Goal: Transaction & Acquisition: Purchase product/service

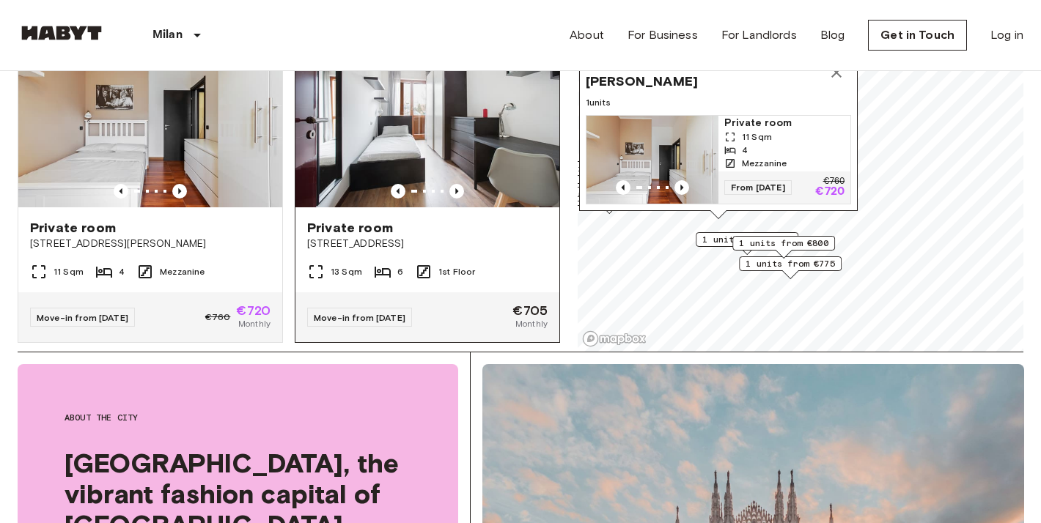
scroll to position [158, 0]
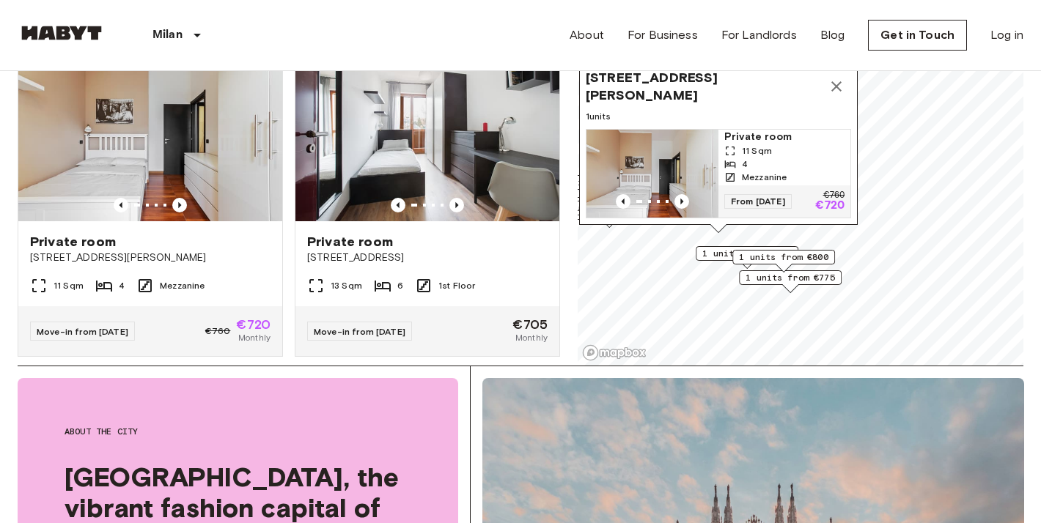
click at [628, 183] on img "Map marker" at bounding box center [652, 174] width 132 height 88
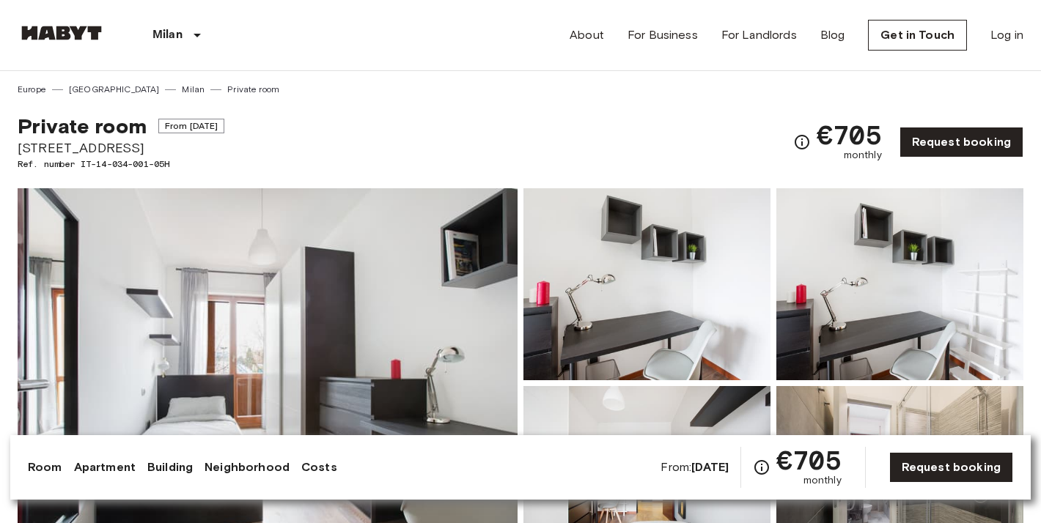
click at [471, 323] on img at bounding box center [268, 383] width 500 height 390
click at [449, 372] on img at bounding box center [268, 383] width 500 height 390
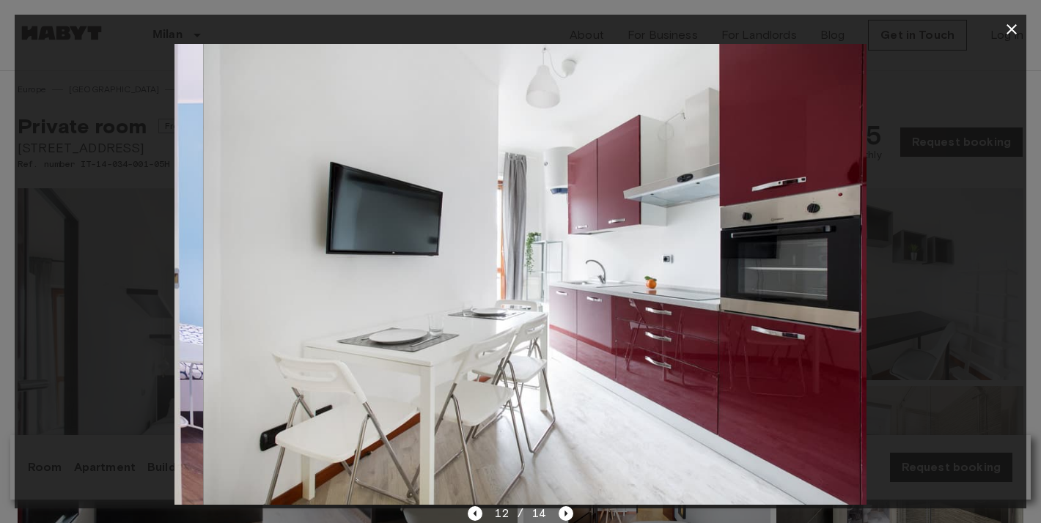
click at [660, 331] on img at bounding box center [549, 274] width 692 height 461
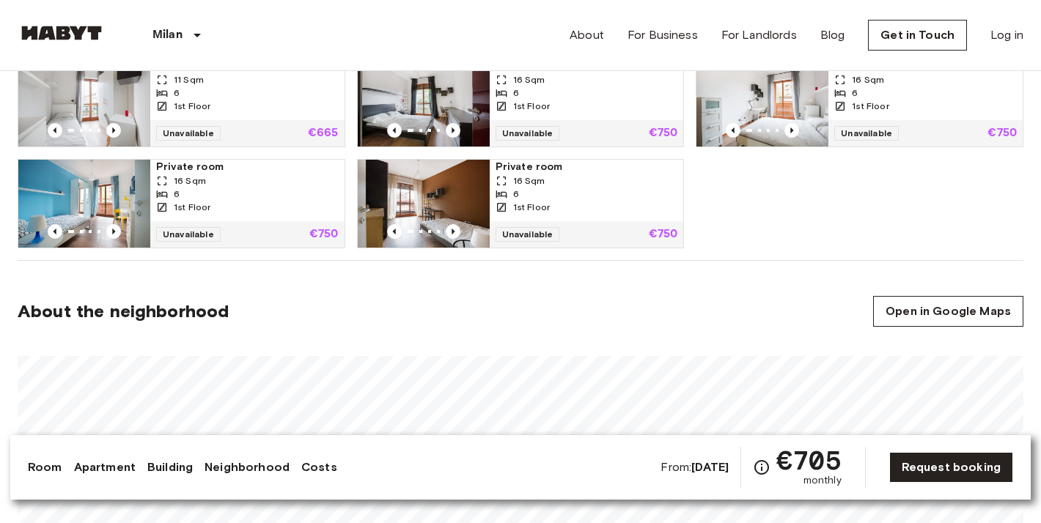
scroll to position [1065, 0]
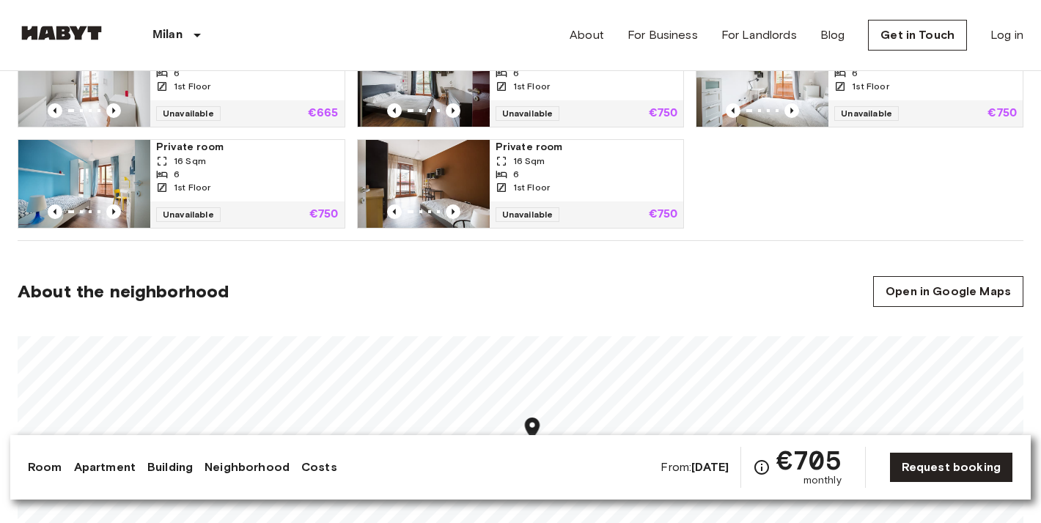
click at [401, 177] on img at bounding box center [424, 184] width 132 height 88
drag, startPoint x: 637, startPoint y: 4, endPoint x: 781, endPoint y: 142, distance: 199.6
click at [781, 142] on div "Private room 11 Sqm 6 1st Floor Unavailable €665 Private room 16 Sqm 6 1st Floo…" at bounding box center [514, 127] width 1017 height 202
click at [597, 172] on div "6" at bounding box center [587, 174] width 183 height 13
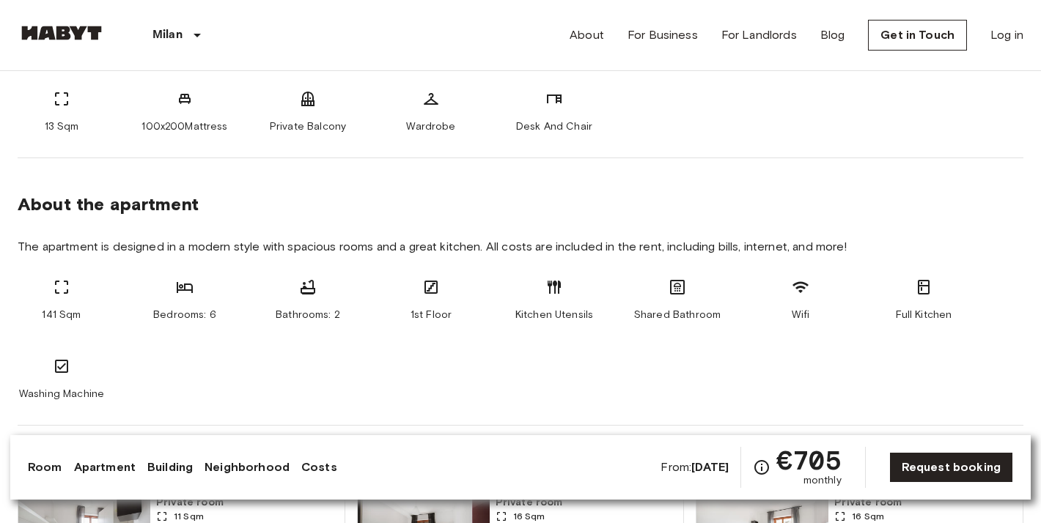
scroll to position [747, 0]
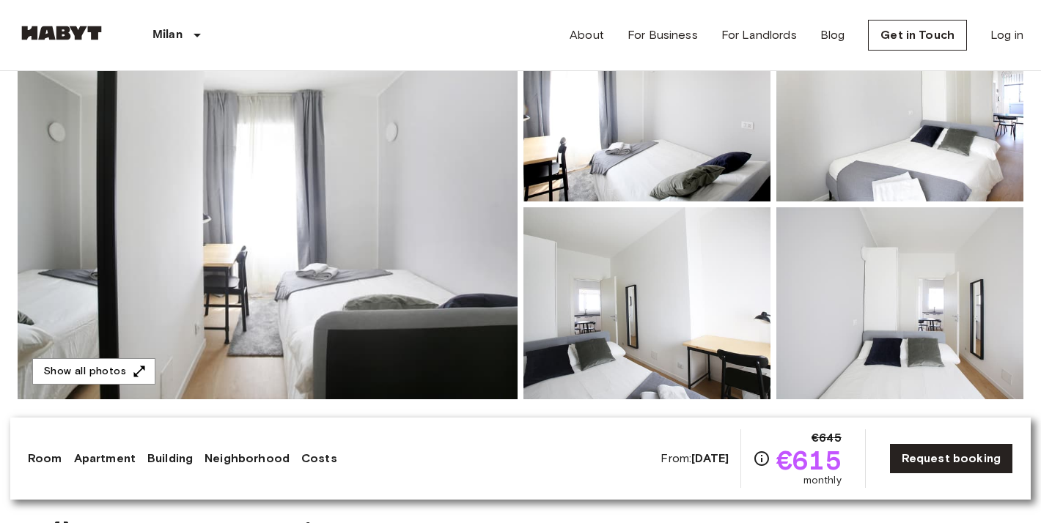
scroll to position [337, 0]
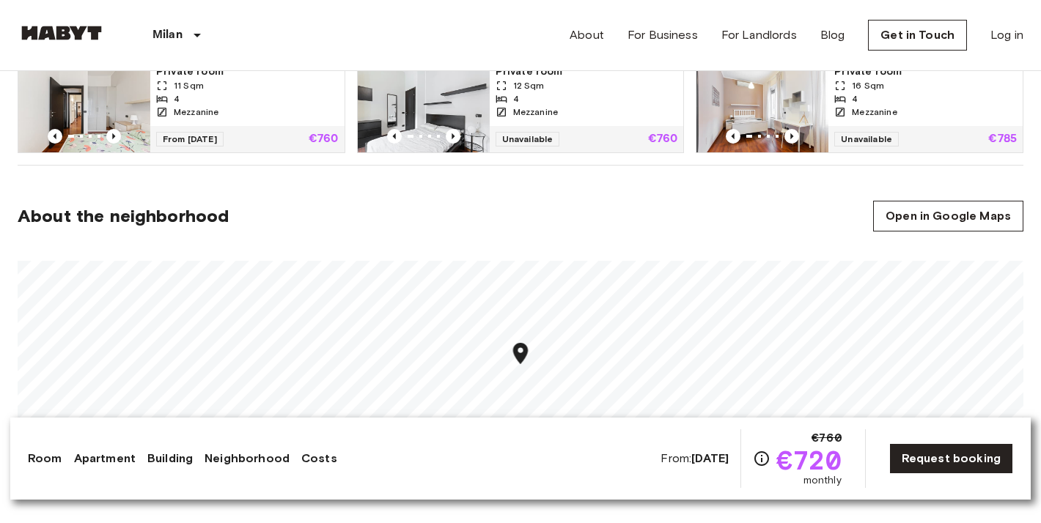
scroll to position [1056, 0]
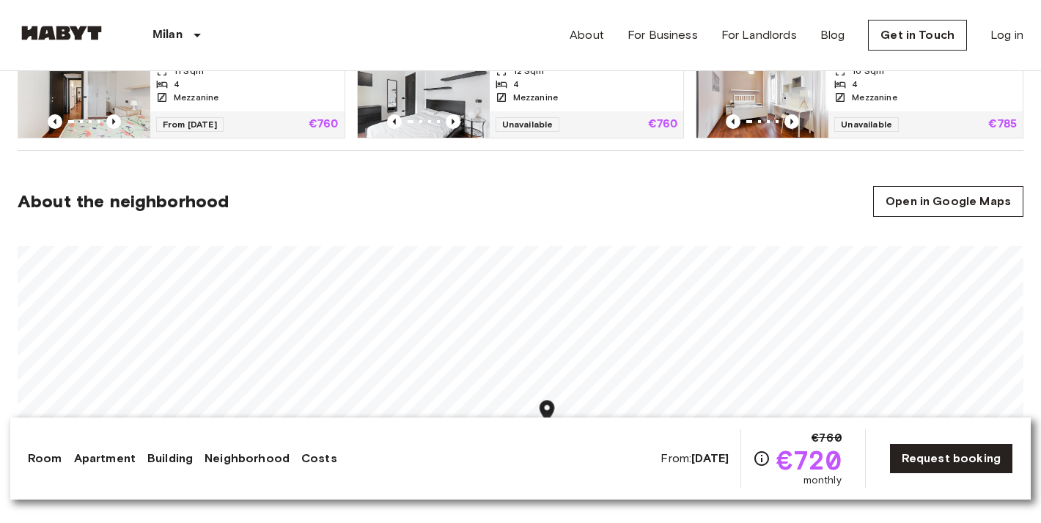
click at [539, 207] on section "About the neighborhood Open in Google Maps" at bounding box center [521, 318] width 1006 height 334
click at [450, 0] on div "Milan Europe Amsterdam Berlin Brussels Cologne Dusseldorf Frankfurt Graz Hambur…" at bounding box center [521, 35] width 1006 height 70
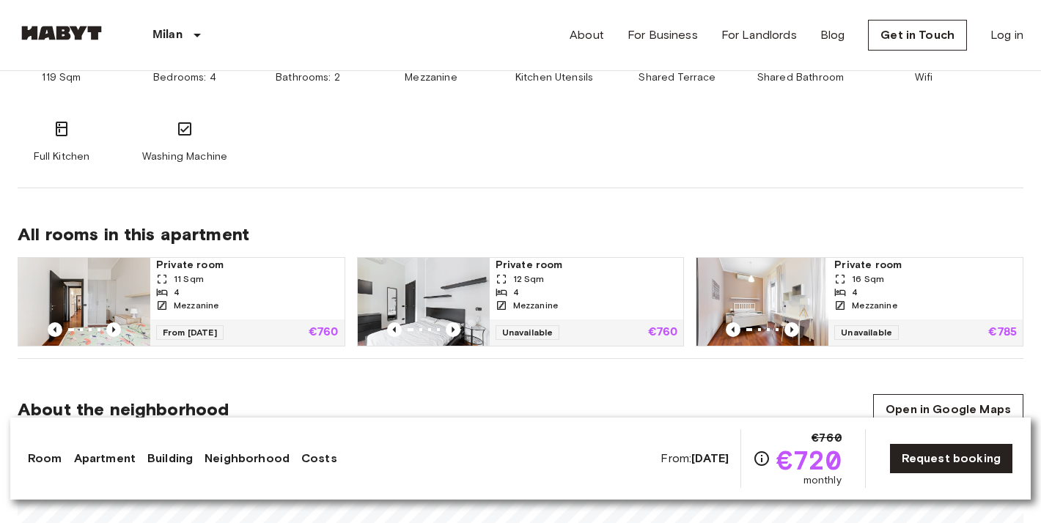
scroll to position [909, 0]
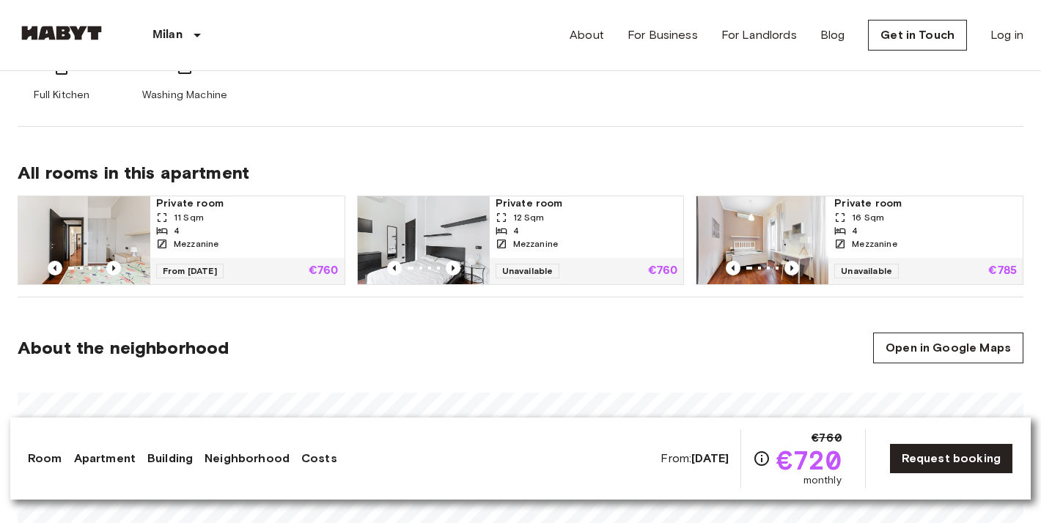
click at [124, 249] on img at bounding box center [84, 240] width 132 height 88
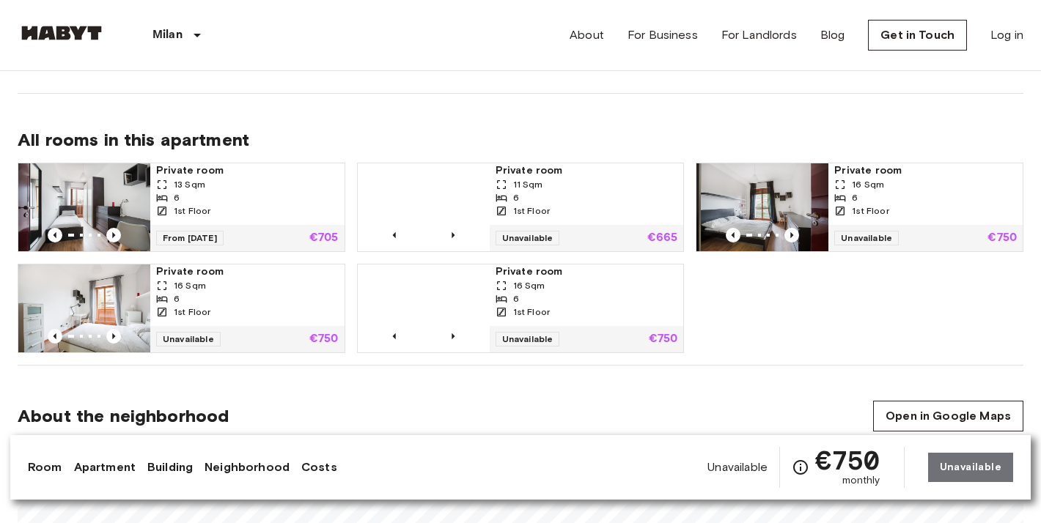
scroll to position [933, 0]
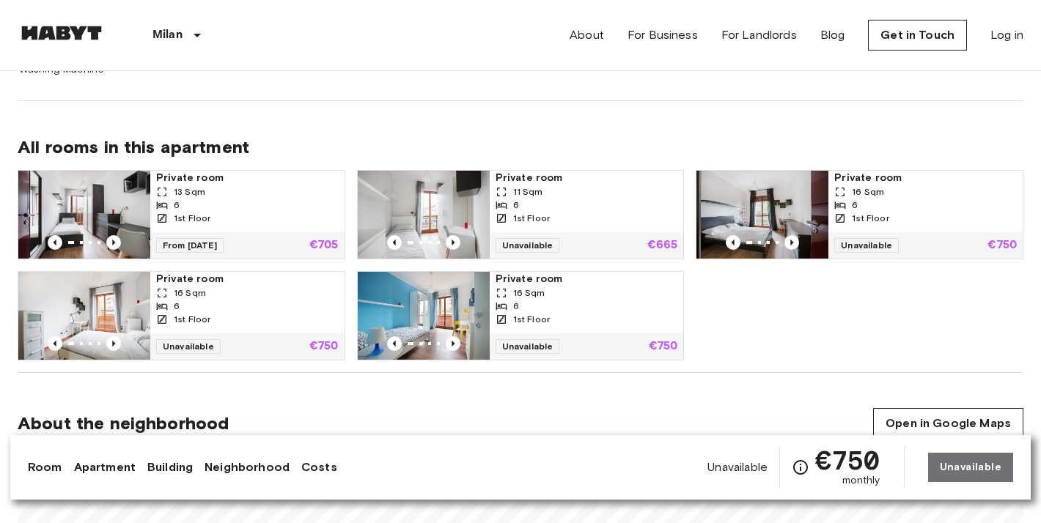
click at [746, 202] on img at bounding box center [762, 215] width 132 height 88
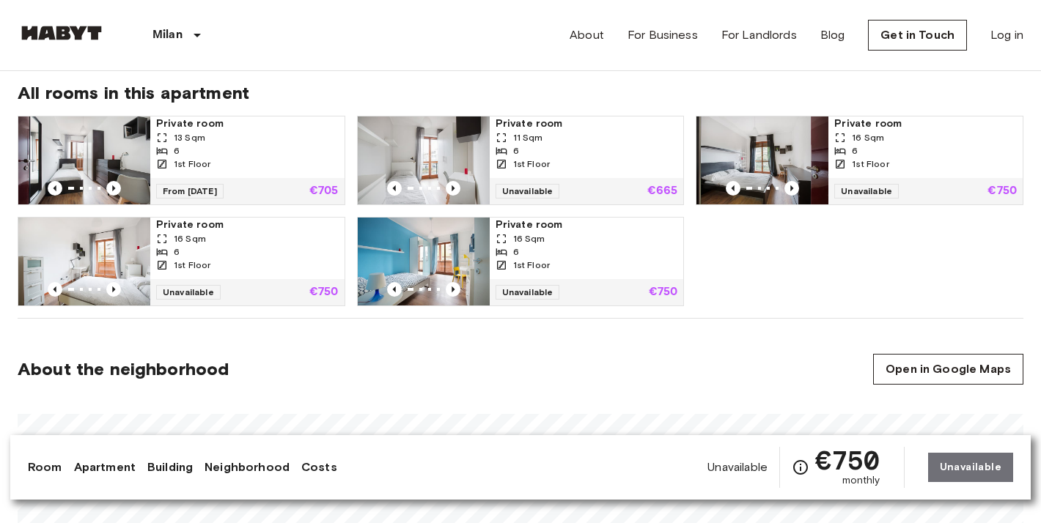
scroll to position [957, 0]
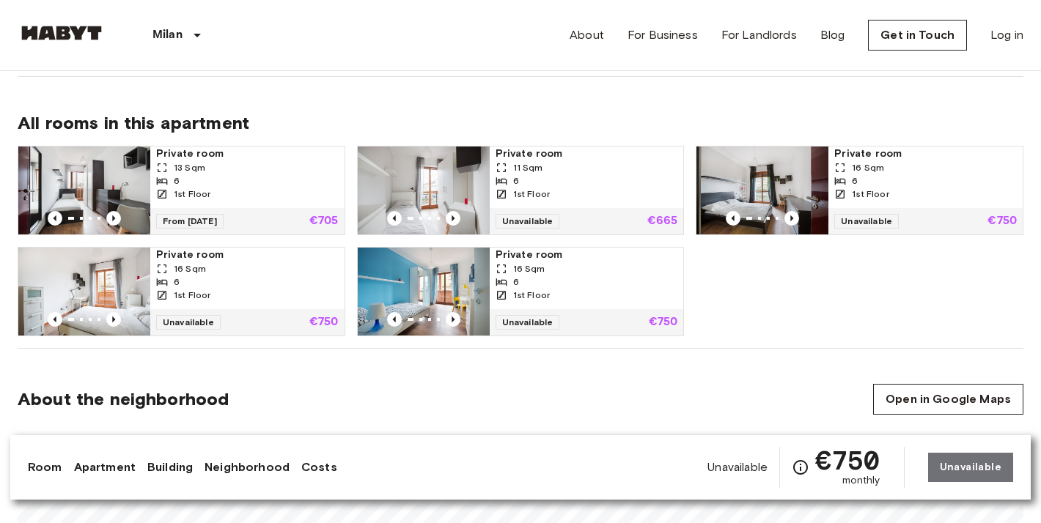
click at [172, 191] on div "1st Floor" at bounding box center [247, 194] width 183 height 13
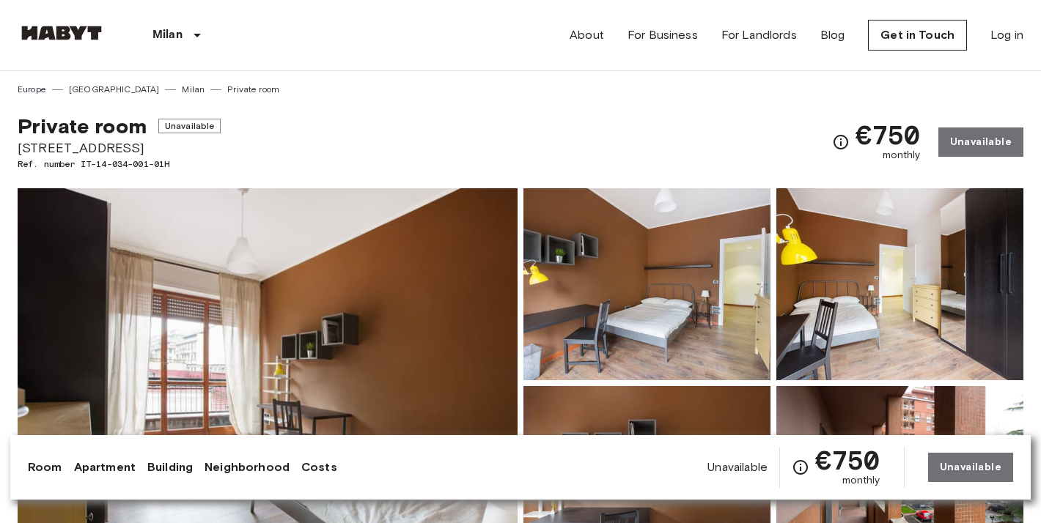
scroll to position [0, 0]
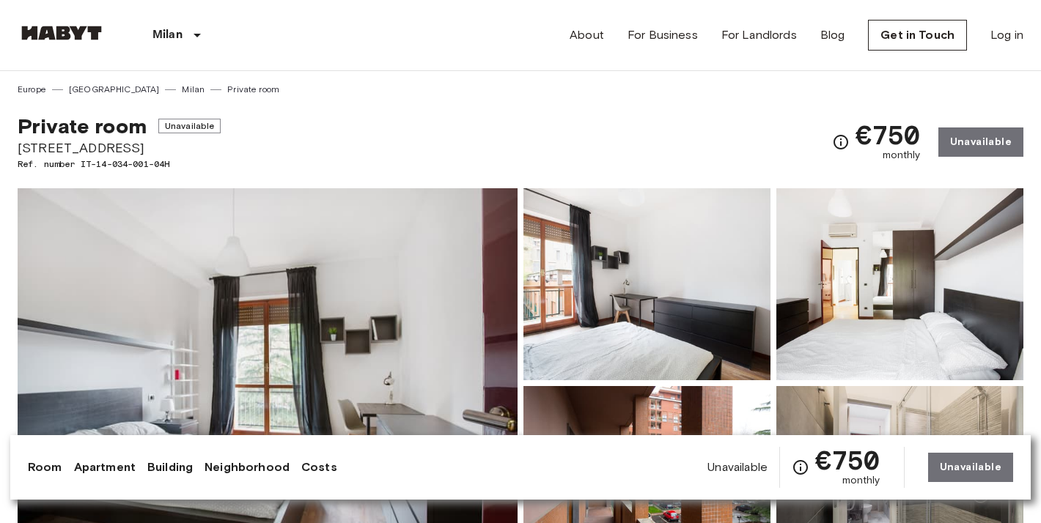
click at [472, 335] on img at bounding box center [268, 383] width 500 height 390
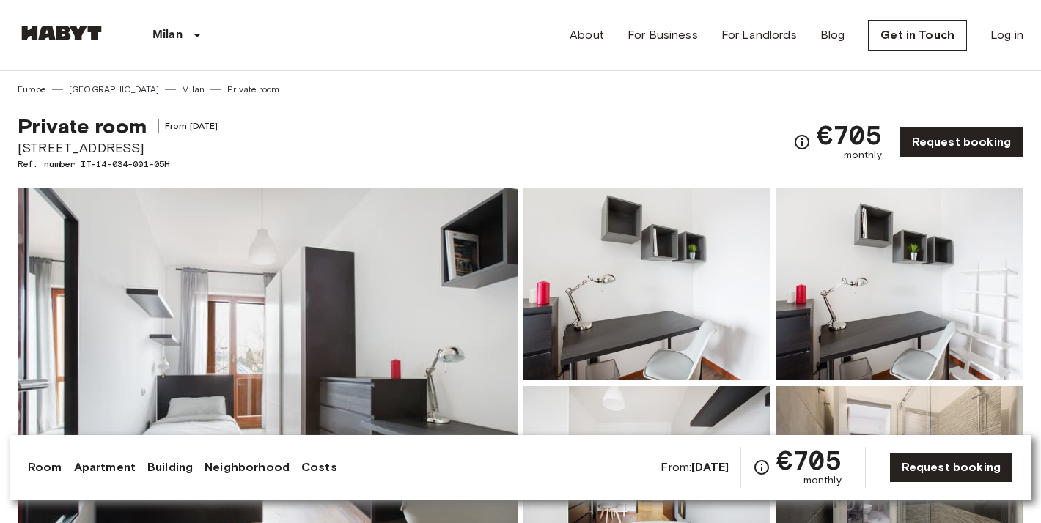
scroll to position [7, 0]
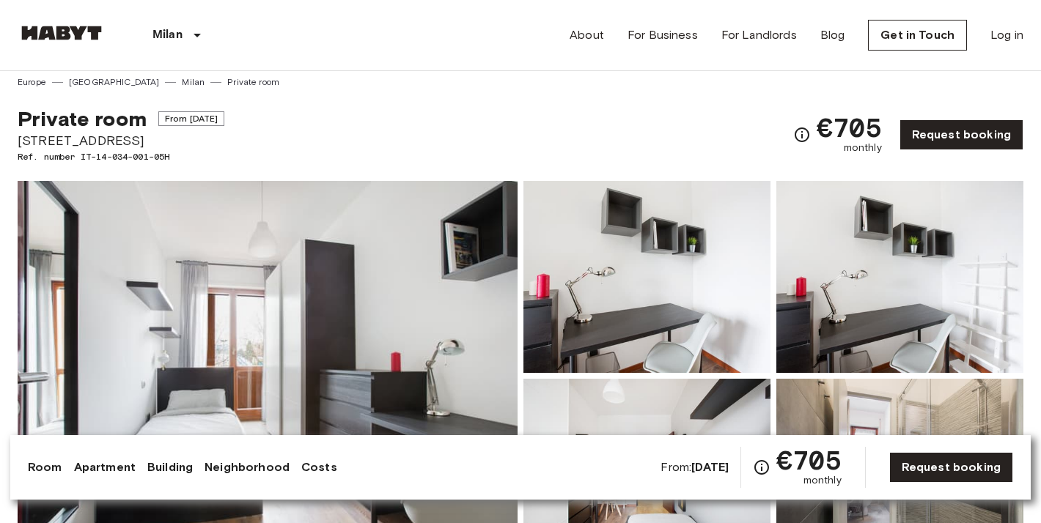
drag, startPoint x: 15, startPoint y: 138, endPoint x: 133, endPoint y: 136, distance: 117.3
copy span "Via Dei Gracchi 30"
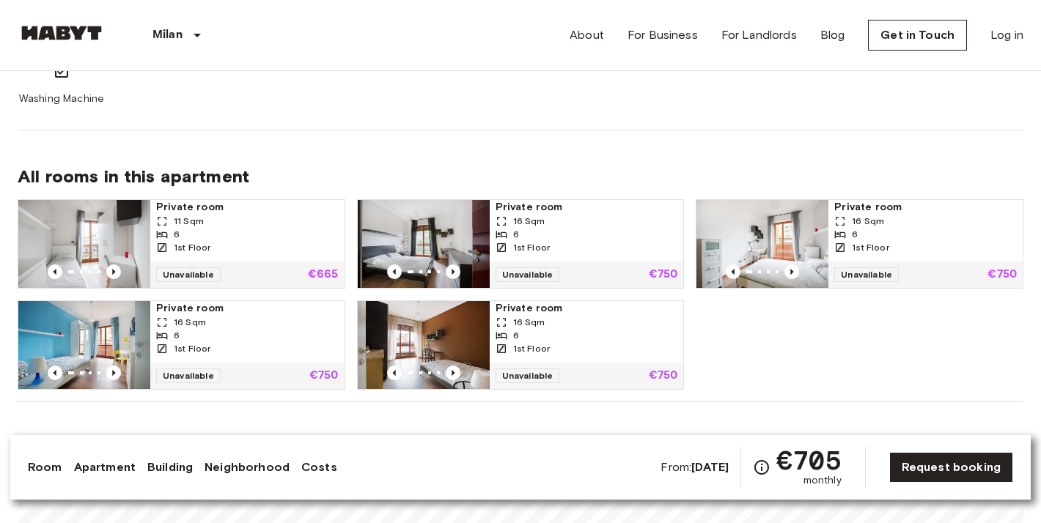
scroll to position [1280, 0]
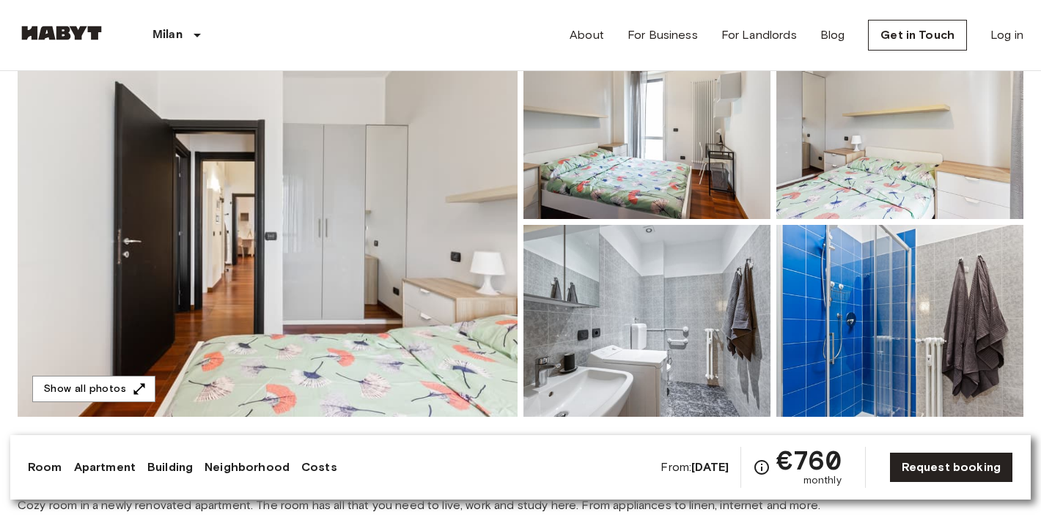
scroll to position [162, 0]
click at [279, 336] on img at bounding box center [268, 221] width 500 height 390
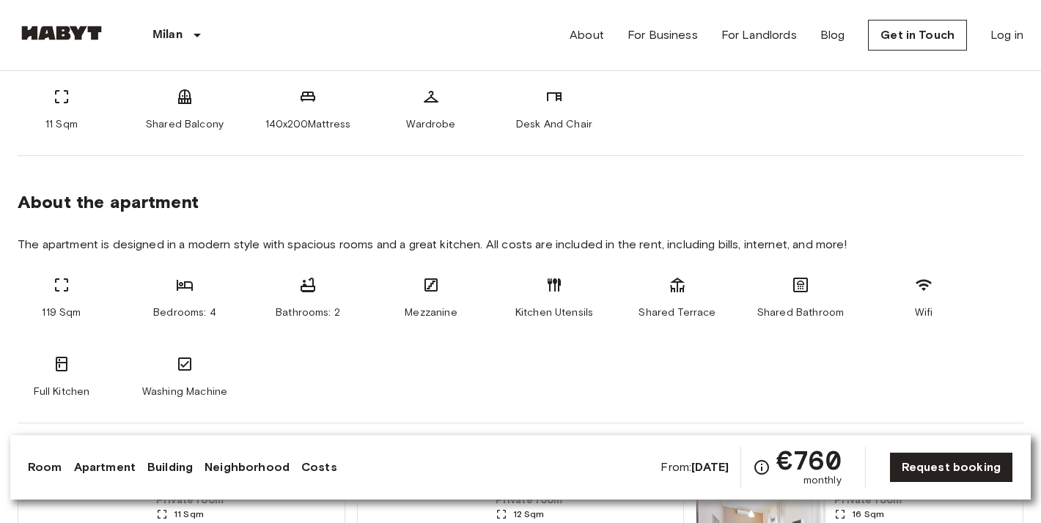
scroll to position [1024, 0]
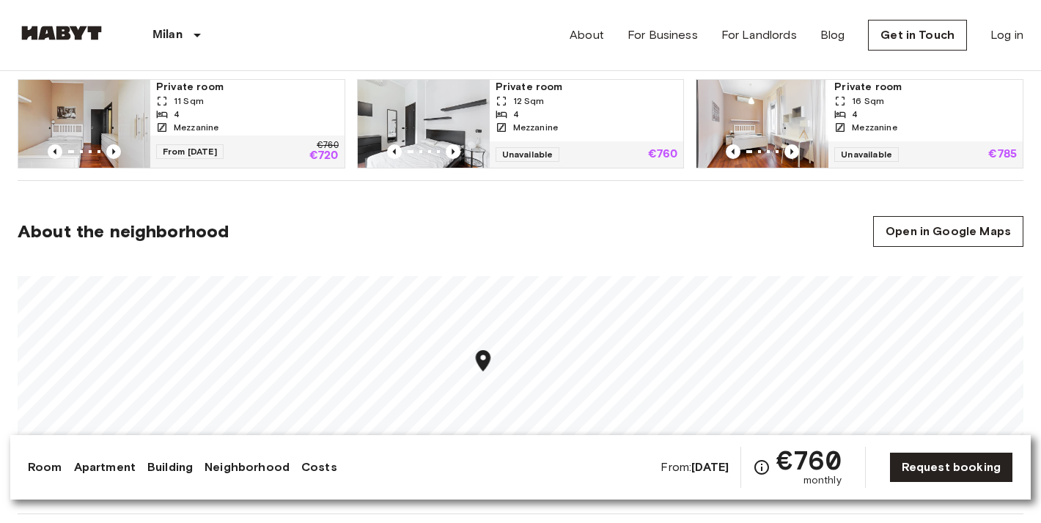
click at [183, 122] on span "Mezzanine" at bounding box center [196, 127] width 45 height 13
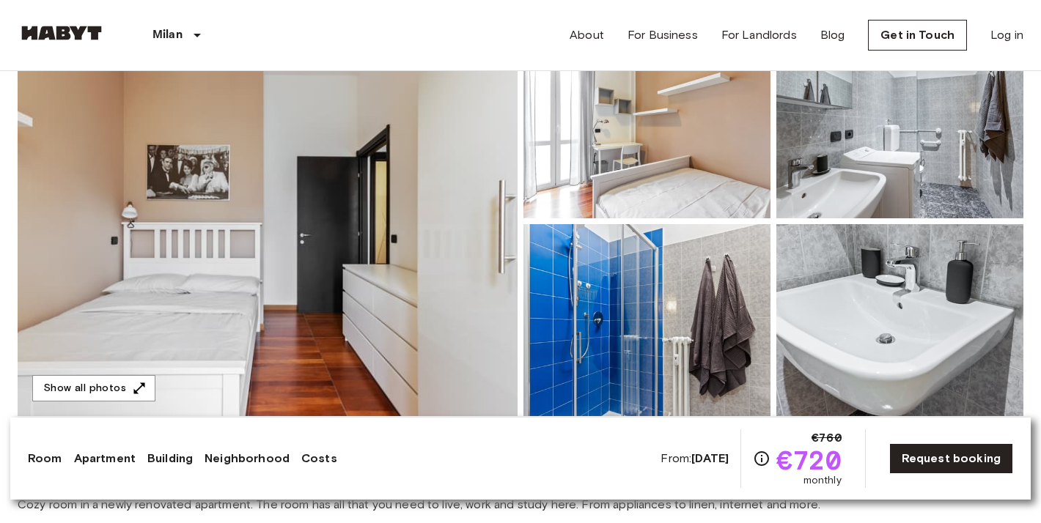
scroll to position [166, 0]
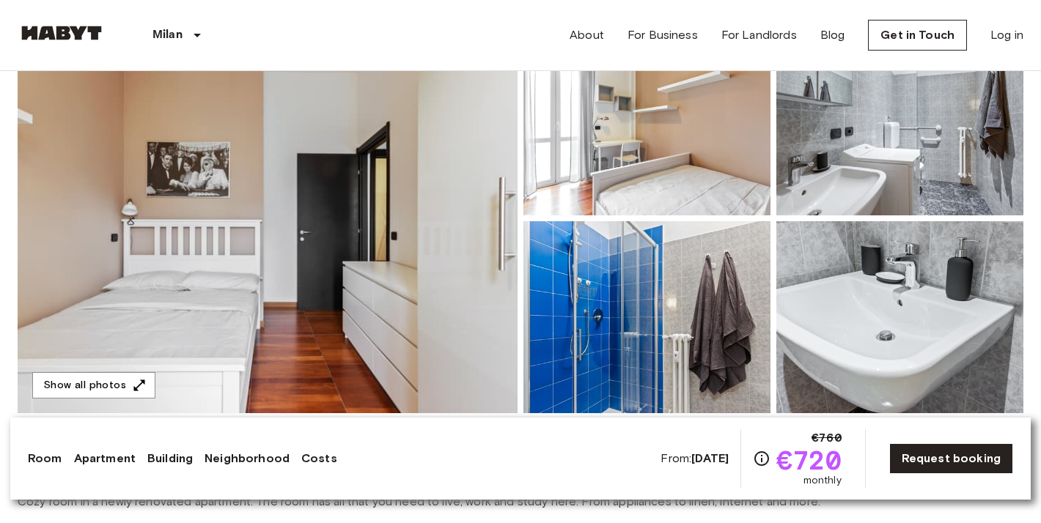
click at [396, 217] on img at bounding box center [268, 218] width 500 height 390
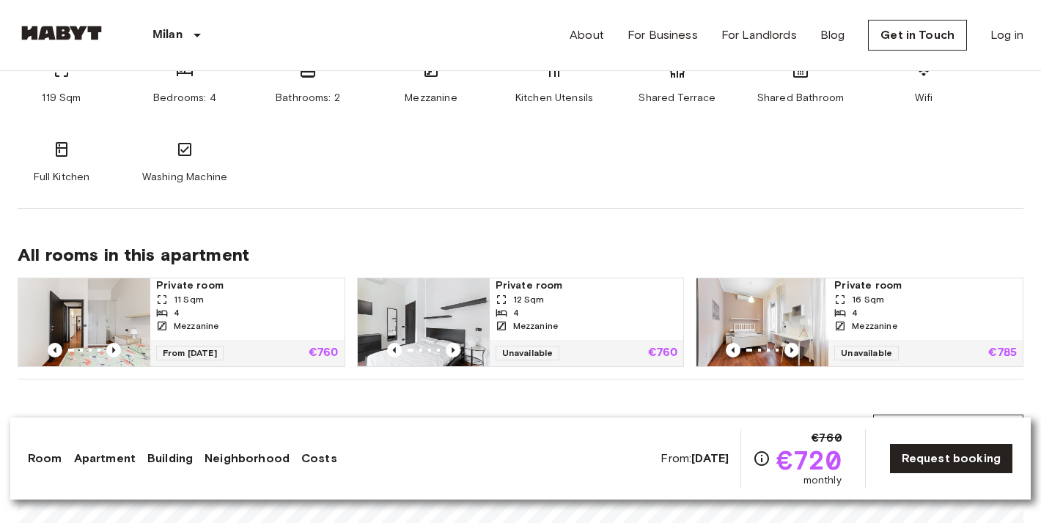
scroll to position [1071, 0]
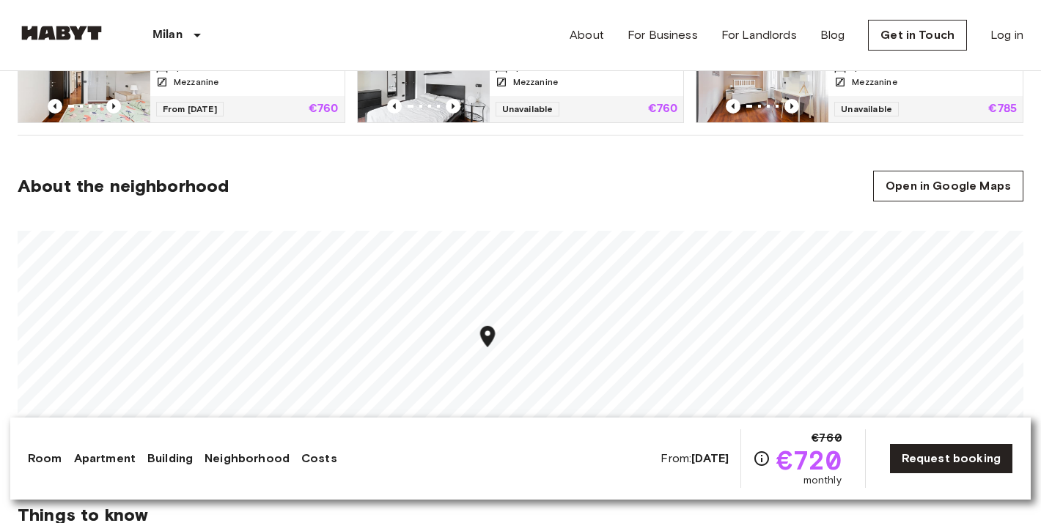
drag, startPoint x: 482, startPoint y: 338, endPoint x: 482, endPoint y: 305, distance: 33.0
click at [482, 326] on icon "Map marker" at bounding box center [487, 336] width 15 height 21
drag, startPoint x: 498, startPoint y: 361, endPoint x: 498, endPoint y: 315, distance: 46.2
click at [498, 339] on icon "Map marker" at bounding box center [504, 352] width 26 height 26
